Goal: Task Accomplishment & Management: Complete application form

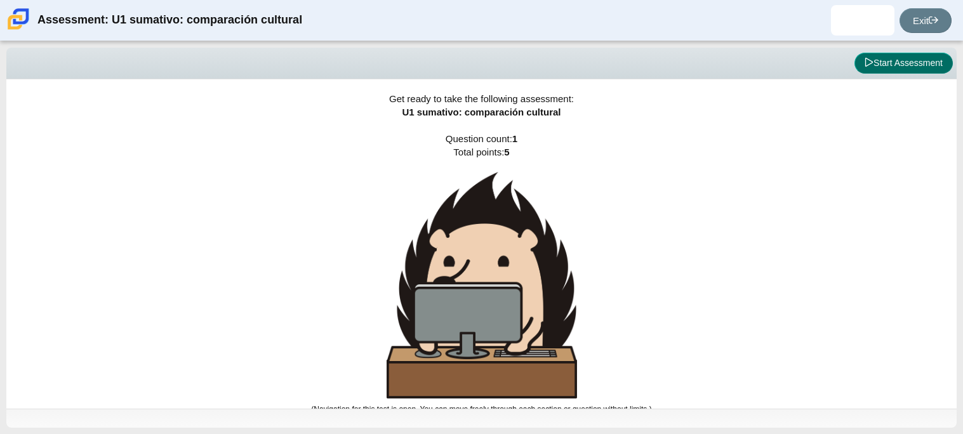
click at [882, 68] on button "Start Assessment" at bounding box center [903, 64] width 98 height 22
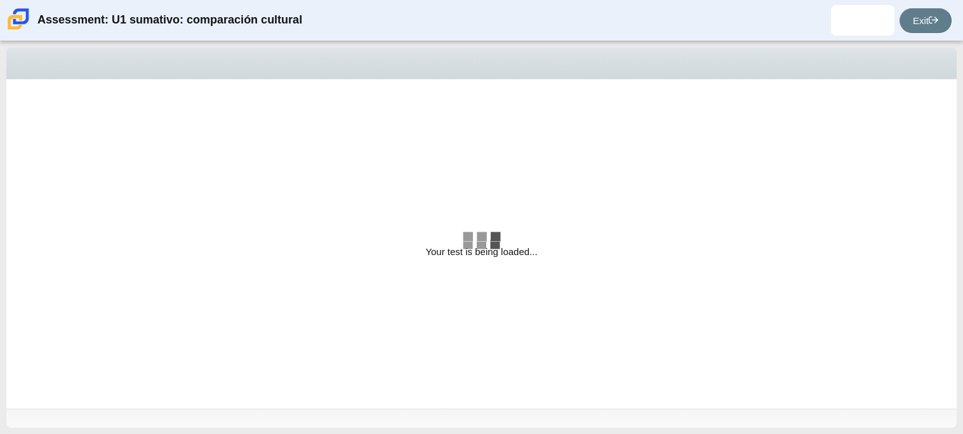
select select "3552ec0a-f7bd-4ed7-8124-bb9143c6cc53"
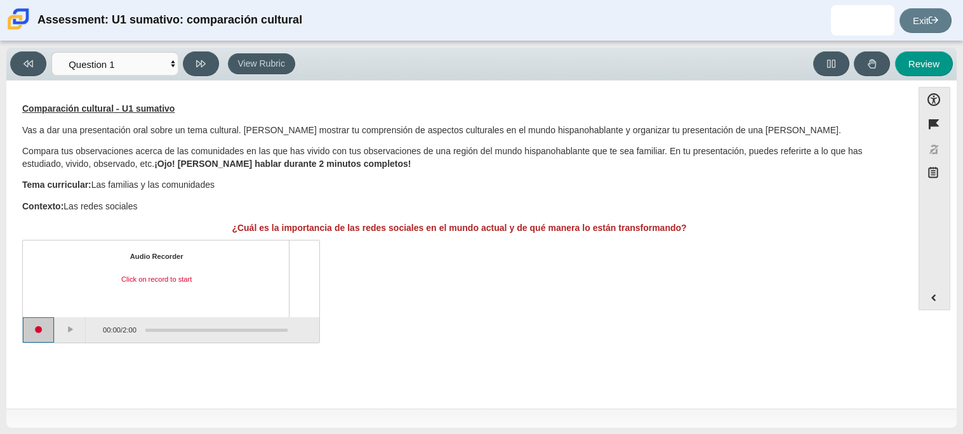
click at [38, 338] on button "Start recording" at bounding box center [39, 329] width 32 height 25
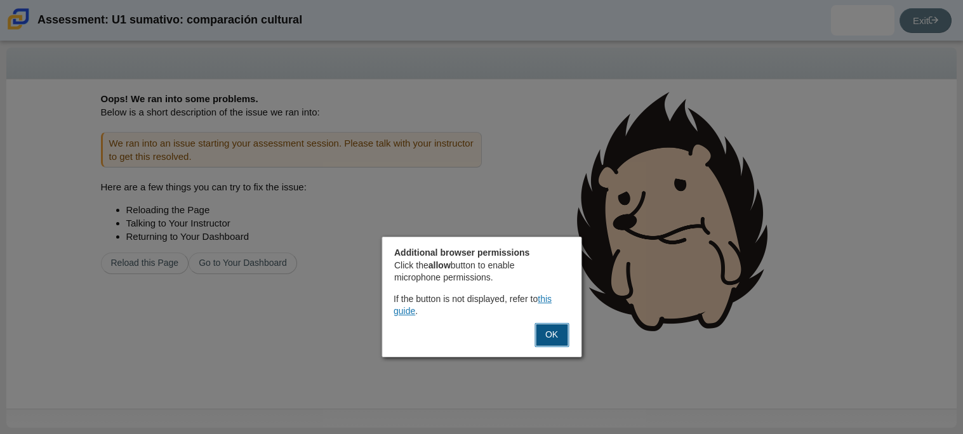
click at [548, 336] on button "OK" at bounding box center [552, 335] width 34 height 24
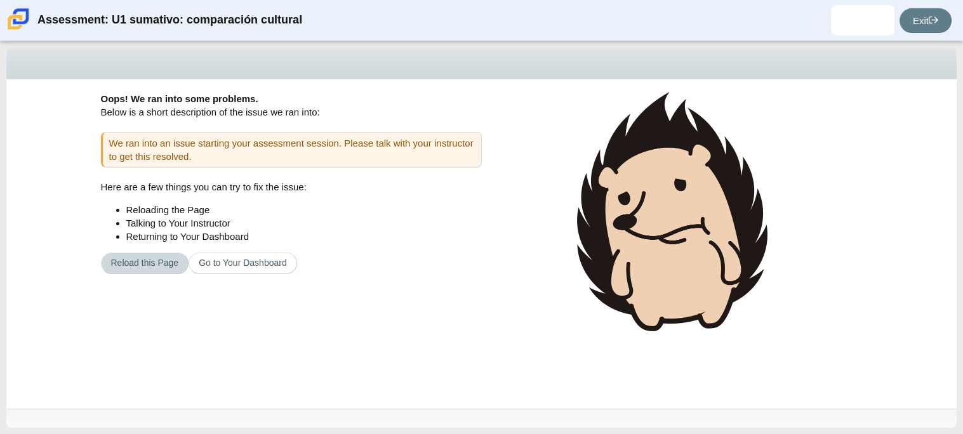
click at [148, 264] on button "Reload this Page" at bounding box center [145, 264] width 88 height 22
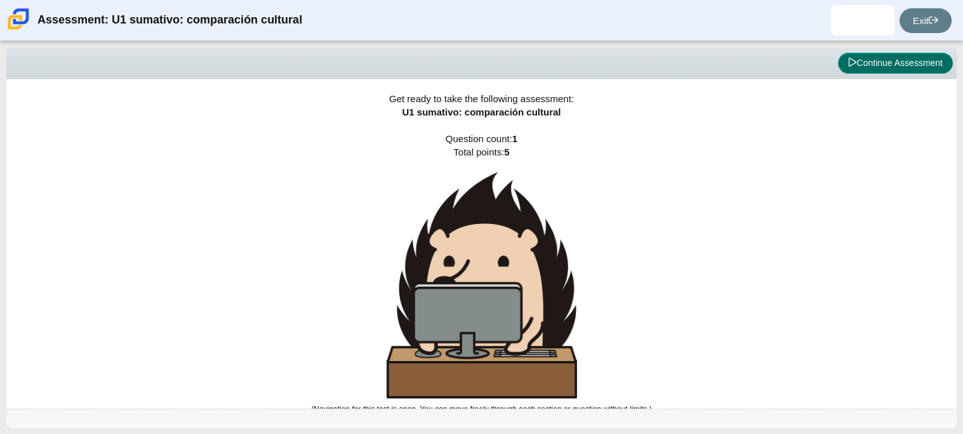
click at [865, 68] on button "Continue Assessment" at bounding box center [895, 64] width 115 height 22
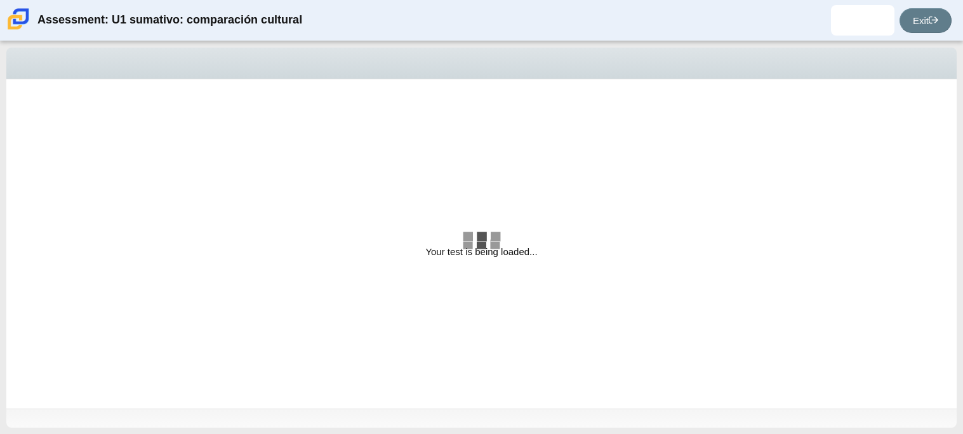
select select "3552ec0a-f7bd-4ed7-8124-bb9143c6cc53"
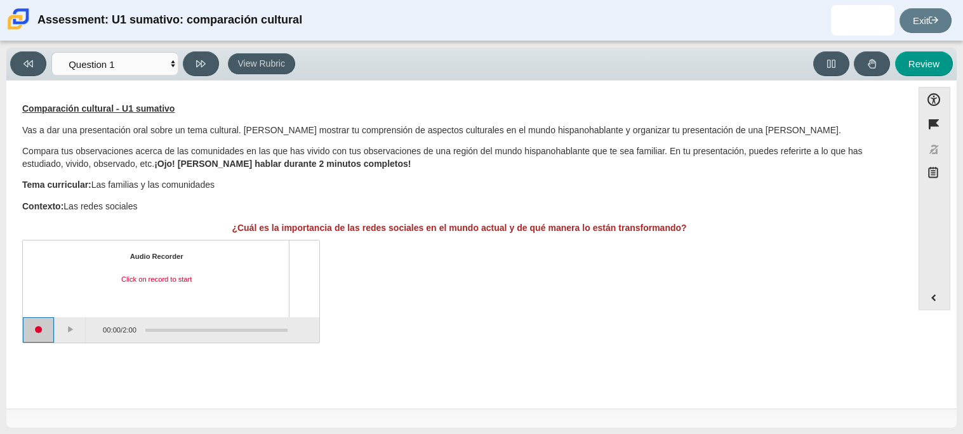
click at [27, 338] on button "Start recording" at bounding box center [39, 329] width 32 height 25
click at [36, 331] on button "Stop recording" at bounding box center [39, 329] width 32 height 25
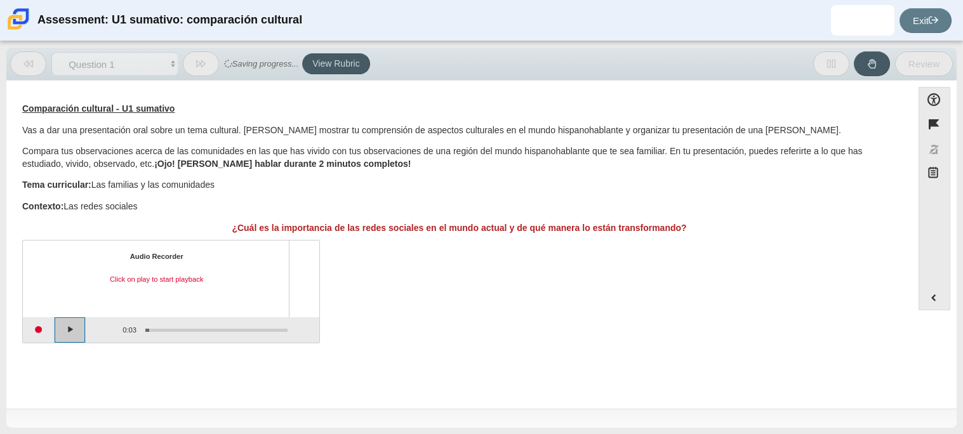
click at [65, 341] on button "Play" at bounding box center [71, 329] width 32 height 25
